Goal: Transaction & Acquisition: Book appointment/travel/reservation

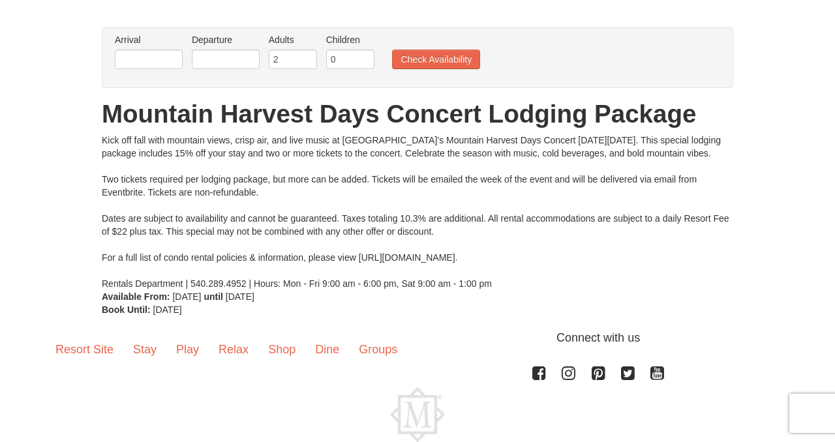
scroll to position [139, 0]
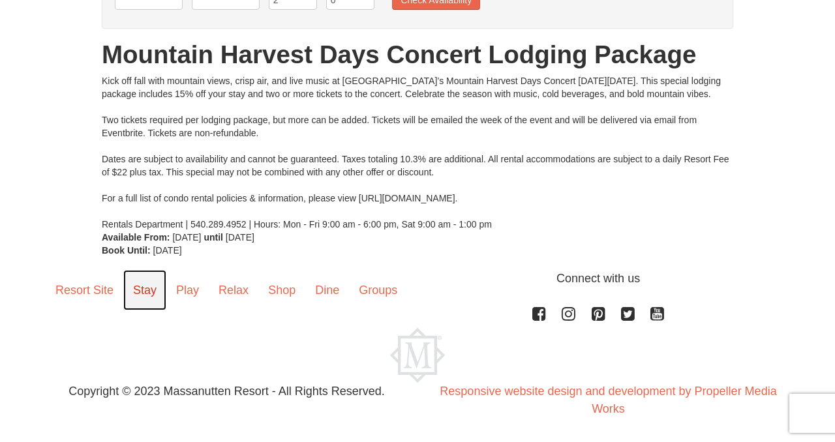
click at [147, 290] on link "Stay" at bounding box center [144, 290] width 43 height 40
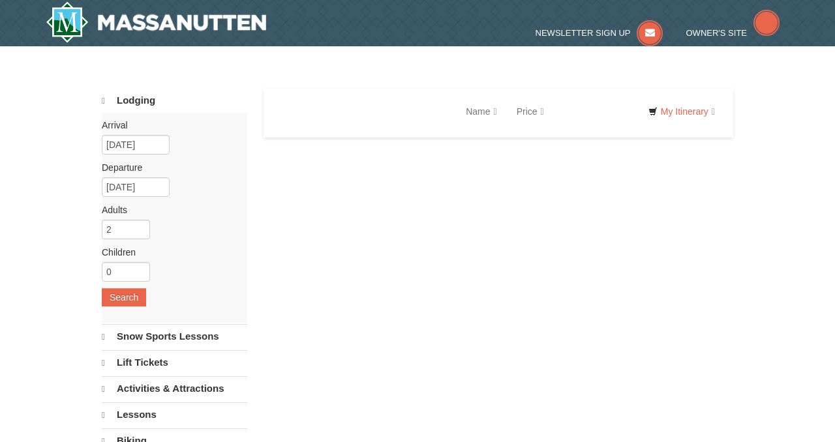
select select "9"
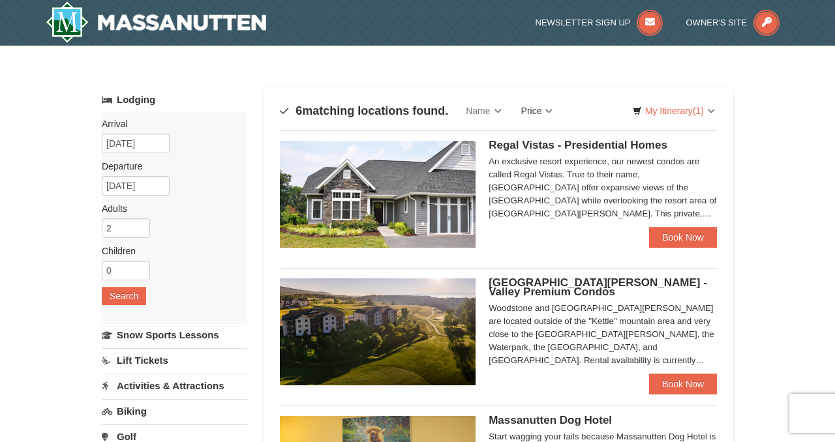
click at [540, 105] on link "Price" at bounding box center [537, 111] width 52 height 26
click at [546, 138] on link "Price (Low to High)" at bounding box center [564, 137] width 104 height 17
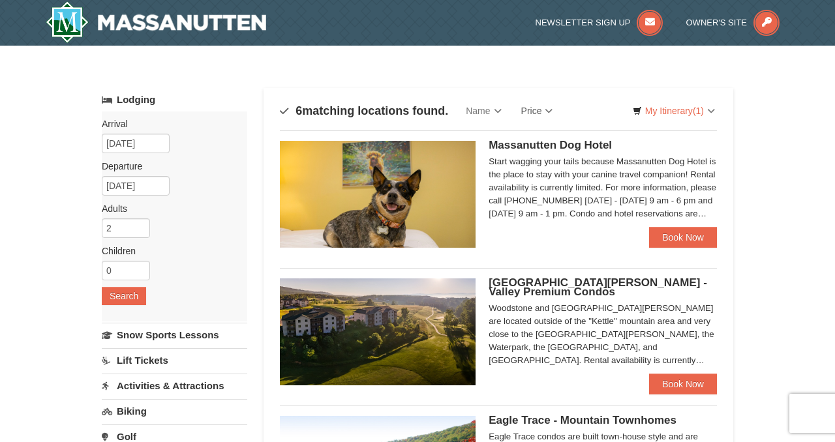
click at [552, 145] on span "Massanutten Dog Hotel" at bounding box center [549, 145] width 123 height 12
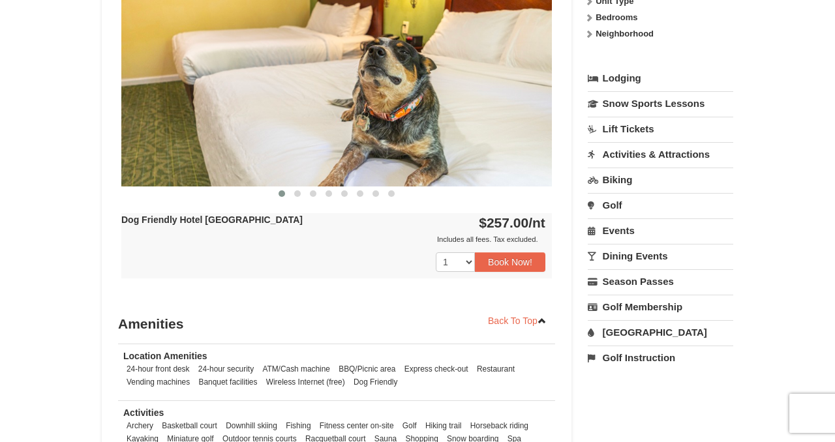
scroll to position [612, 0]
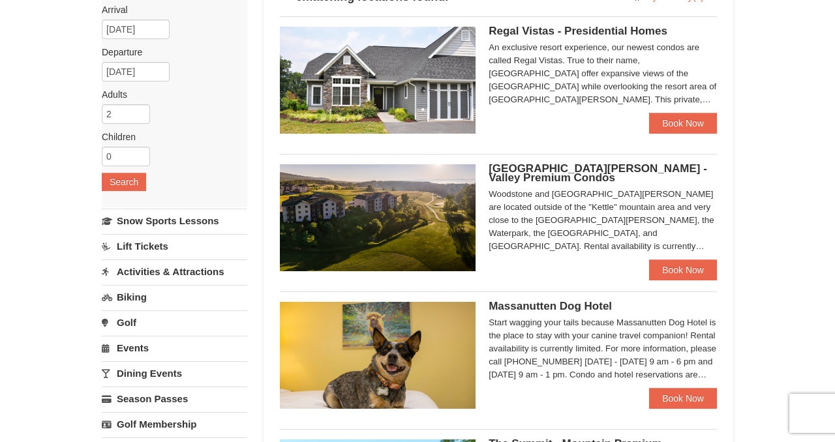
scroll to position [117, 0]
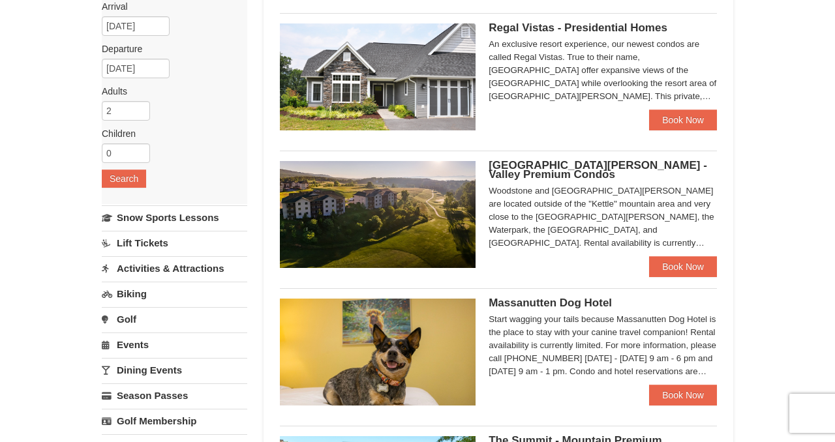
click at [537, 168] on span "[GEOGRAPHIC_DATA][PERSON_NAME] - Valley Premium Condos" at bounding box center [597, 170] width 218 height 22
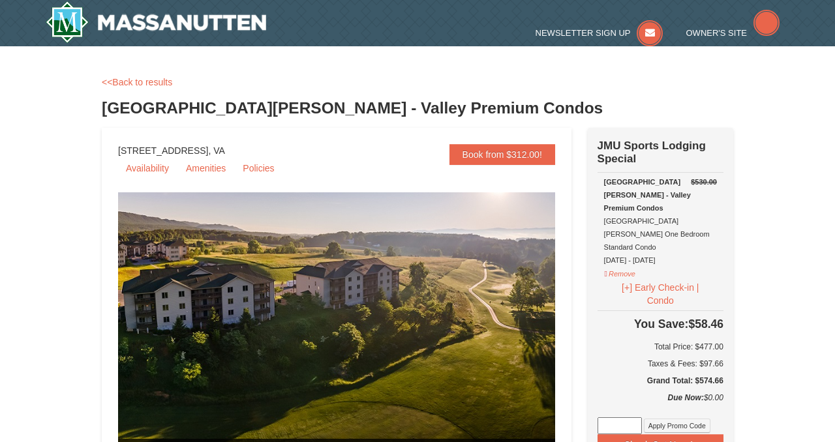
select select "9"
